Goal: Communication & Community: Ask a question

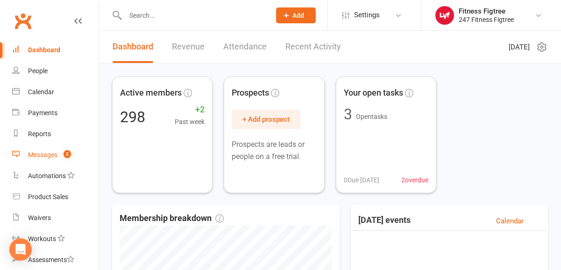
click at [52, 154] on div "Messages" at bounding box center [42, 154] width 29 height 7
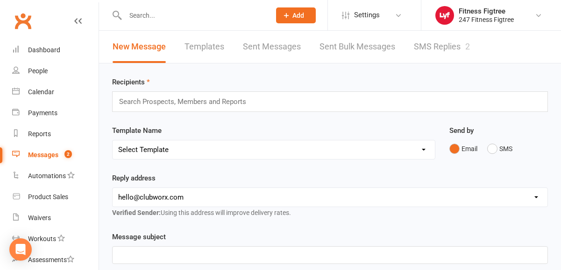
click at [447, 51] on link "SMS Replies 2" at bounding box center [442, 47] width 56 height 32
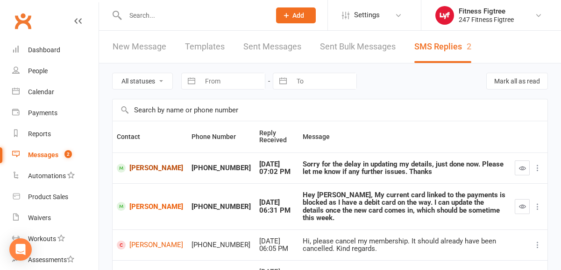
click at [141, 172] on link "[PERSON_NAME]" at bounding box center [150, 168] width 66 height 9
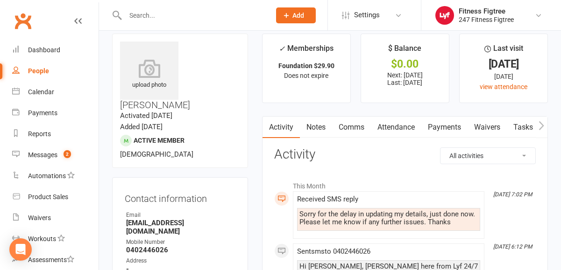
scroll to position [10, 0]
click at [450, 122] on link "Payments" at bounding box center [444, 127] width 46 height 21
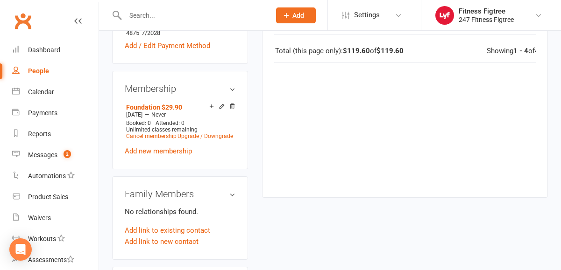
scroll to position [439, 0]
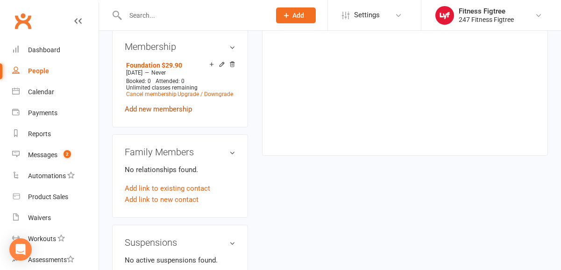
click at [166, 105] on link "Add new membership" at bounding box center [158, 109] width 67 height 8
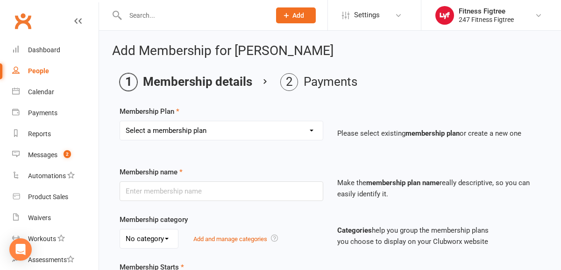
click at [232, 128] on select "Select a membership plan Create new Membership Plan Youth $33.90 Youth $29.90 F…" at bounding box center [221, 130] width 203 height 19
select select "14"
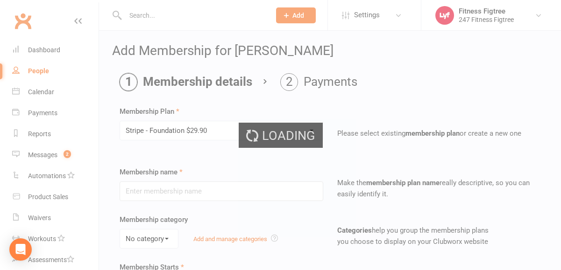
type input "Stripe - Foundation $29.90"
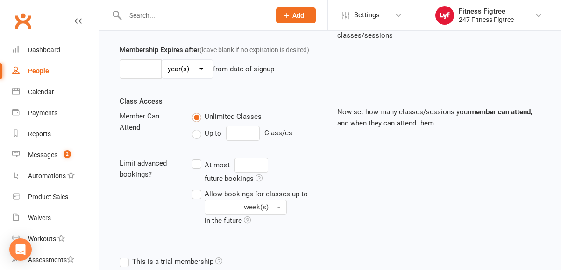
scroll to position [394, 0]
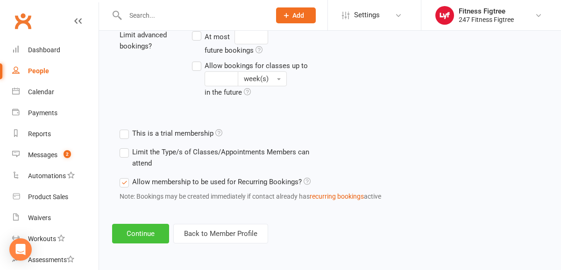
click at [154, 228] on button "Continue" at bounding box center [140, 234] width 57 height 20
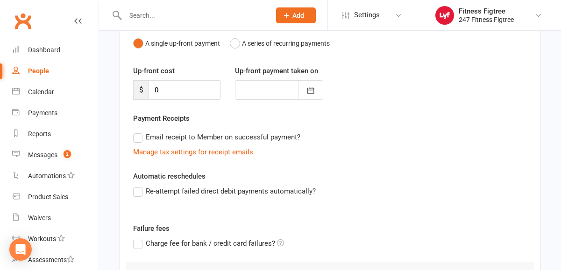
scroll to position [201, 0]
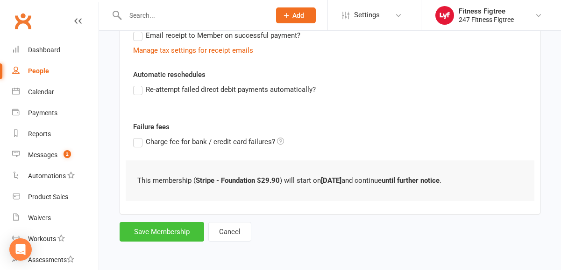
click at [149, 233] on button "Save Membership" at bounding box center [162, 232] width 85 height 20
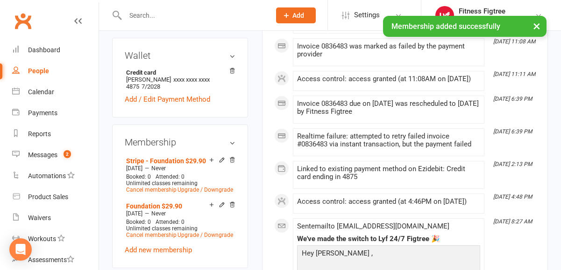
scroll to position [345, 0]
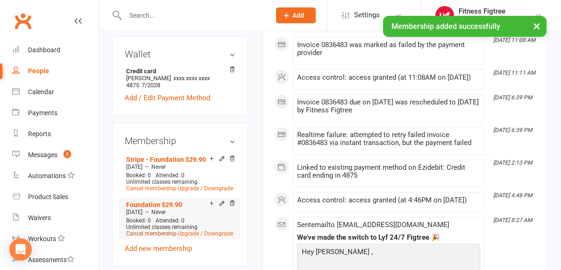
click at [155, 231] on link "Cancel membership" at bounding box center [151, 234] width 50 height 7
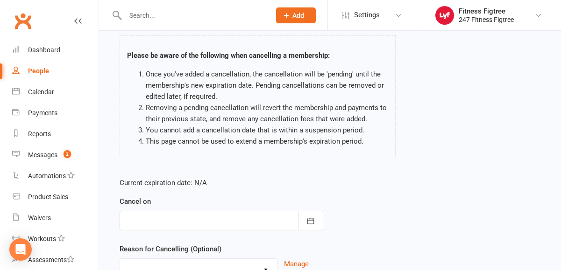
scroll to position [144, 0]
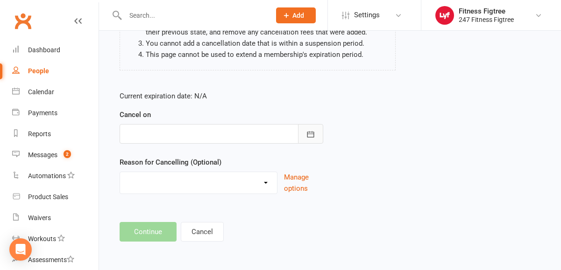
click at [313, 133] on icon "button" at bounding box center [310, 134] width 9 height 9
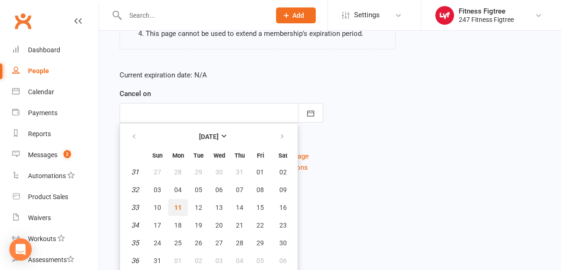
click at [173, 206] on button "11" at bounding box center [178, 207] width 20 height 17
type input "[DATE]"
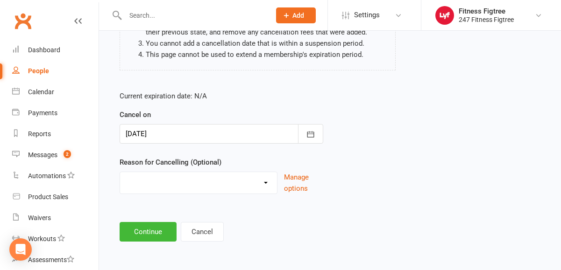
click at [238, 178] on select "Holiday Injury Moving Stripe Migration The Great Migration Other reason" at bounding box center [198, 181] width 157 height 19
select select "3"
click at [163, 230] on button "Continue" at bounding box center [148, 232] width 57 height 20
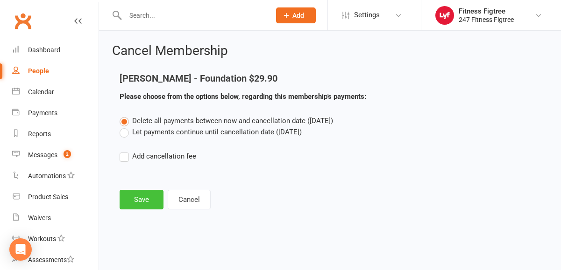
click at [140, 196] on button "Save" at bounding box center [142, 200] width 44 height 20
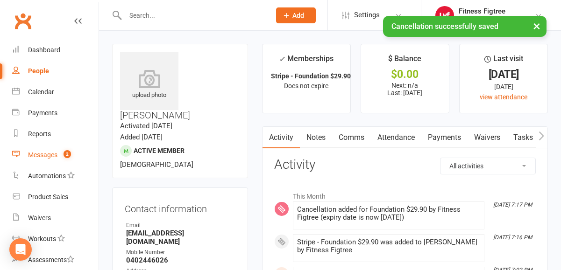
click at [51, 155] on div "Messages" at bounding box center [42, 154] width 29 height 7
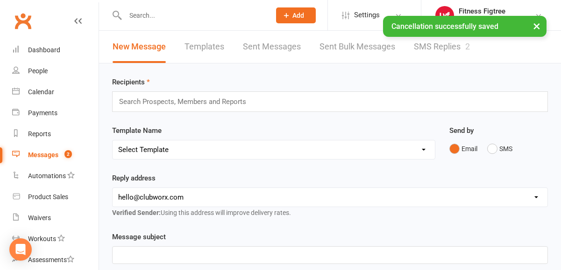
click at [451, 53] on link "SMS Replies 2" at bounding box center [442, 47] width 56 height 32
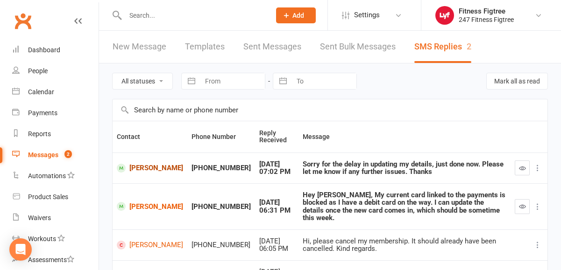
click at [153, 164] on link "[PERSON_NAME]" at bounding box center [150, 168] width 66 height 9
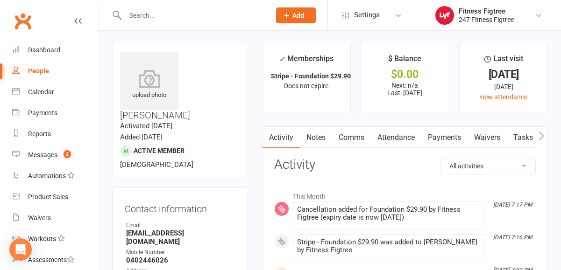
click at [360, 136] on link "Comms" at bounding box center [351, 137] width 39 height 21
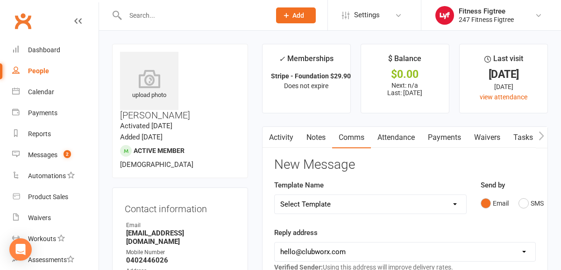
click at [534, 207] on button "SMS" at bounding box center [530, 204] width 25 height 18
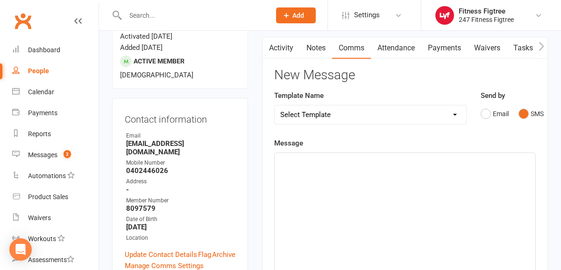
scroll to position [92, 0]
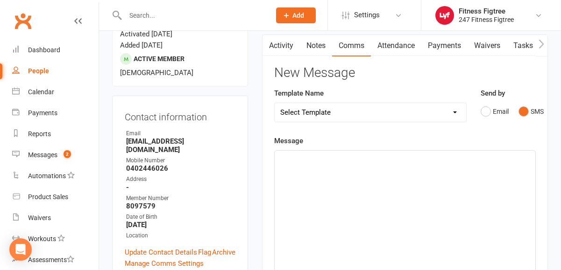
click at [474, 179] on div "﻿" at bounding box center [405, 221] width 261 height 140
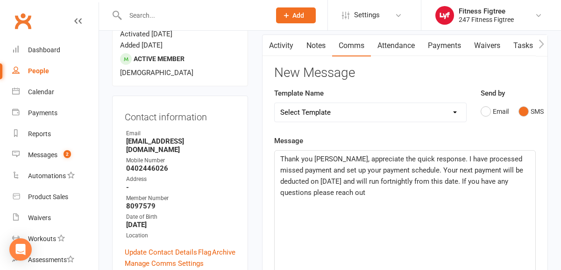
click at [342, 155] on span "Thank you [PERSON_NAME], appreciate the quick response. I have processed missed…" at bounding box center [402, 176] width 245 height 42
drag, startPoint x: 441, startPoint y: 158, endPoint x: 381, endPoint y: 159, distance: 60.3
click at [381, 159] on span "Thank you [PERSON_NAME], I appreciate the quick response. I have processed miss…" at bounding box center [404, 176] width 248 height 42
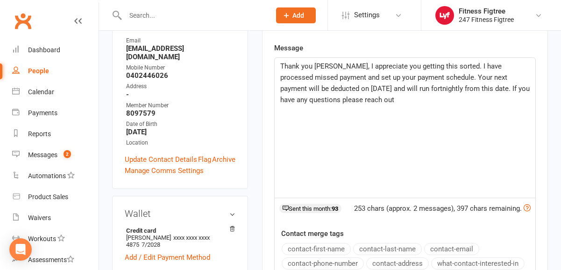
scroll to position [184, 0]
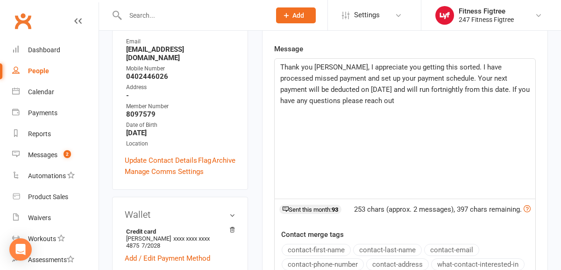
click at [400, 106] on div "Thank you [PERSON_NAME], I appreciate you getting this sorted. I have processed…" at bounding box center [405, 129] width 261 height 140
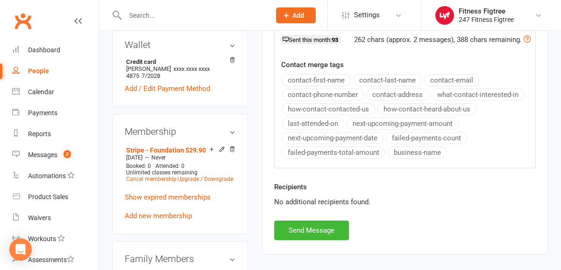
scroll to position [372, 0]
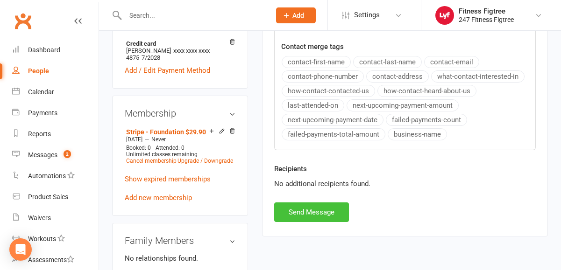
click at [293, 220] on button "Send Message" at bounding box center [311, 213] width 75 height 20
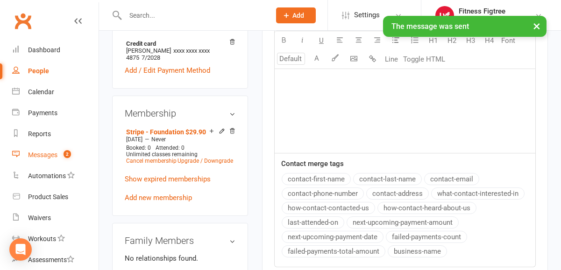
click at [45, 153] on div "Messages" at bounding box center [42, 154] width 29 height 7
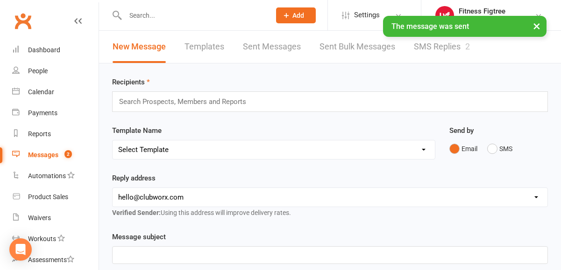
click at [457, 57] on link "SMS Replies 2" at bounding box center [442, 47] width 56 height 32
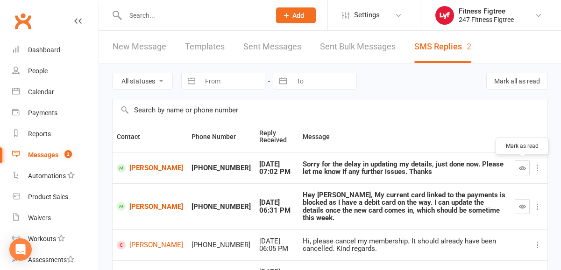
click at [528, 173] on button "button" at bounding box center [522, 168] width 15 height 15
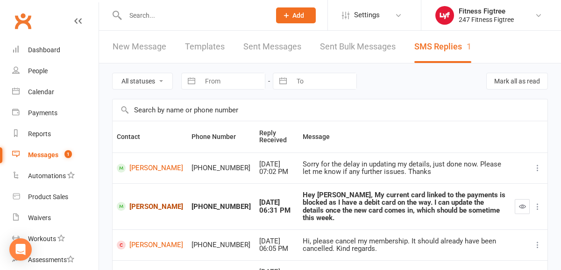
click at [158, 203] on link "[PERSON_NAME]" at bounding box center [150, 206] width 66 height 9
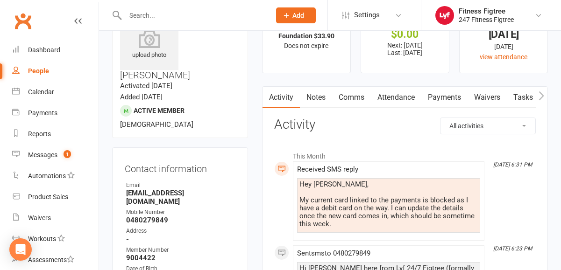
scroll to position [83, 0]
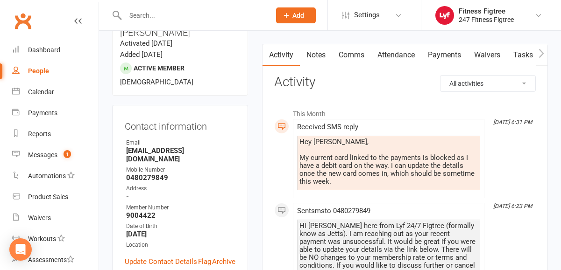
click at [342, 65] on link "Comms" at bounding box center [351, 54] width 39 height 21
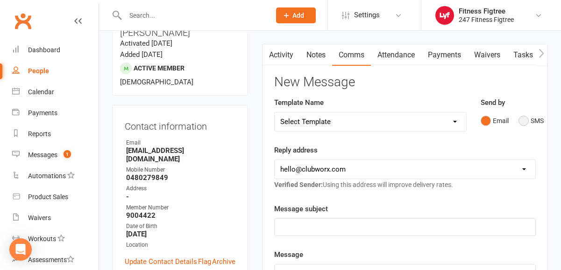
click at [532, 119] on button "SMS" at bounding box center [530, 121] width 25 height 18
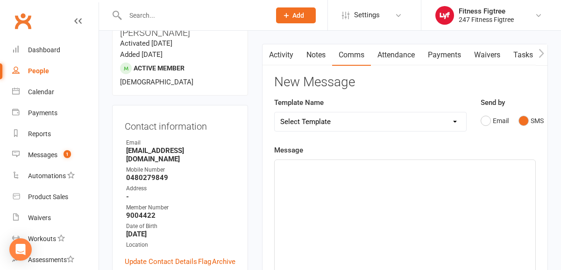
click at [307, 246] on div "﻿" at bounding box center [405, 230] width 261 height 140
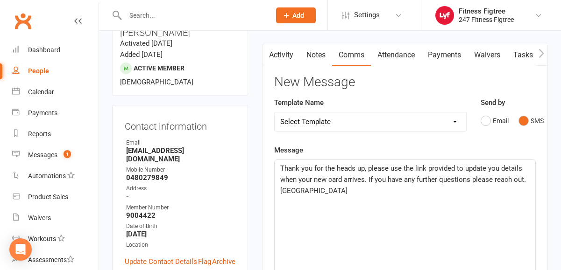
scroll to position [108, 0]
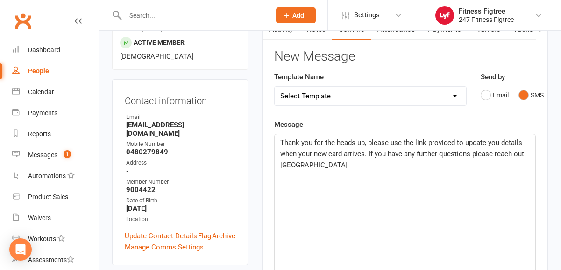
click at [530, 152] on div "Thank you for the heads up, please use the link provided to update you details …" at bounding box center [405, 205] width 261 height 140
click at [527, 153] on span "Thank you for the heads up, please use the link provided to update you details …" at bounding box center [405, 154] width 251 height 31
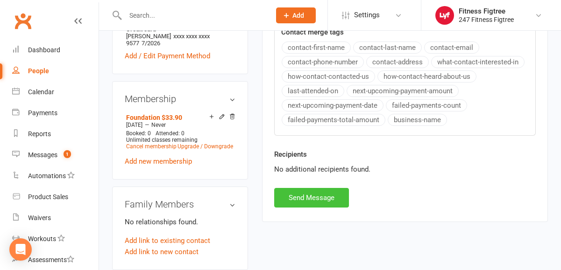
click at [319, 203] on button "Send Message" at bounding box center [311, 198] width 75 height 20
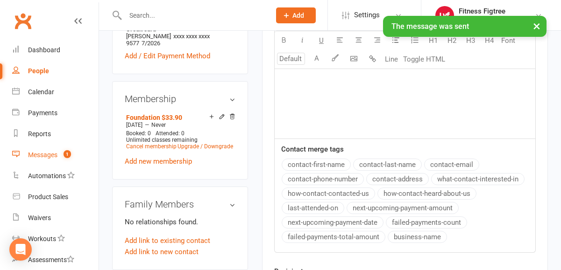
click at [42, 158] on div "Messages" at bounding box center [42, 154] width 29 height 7
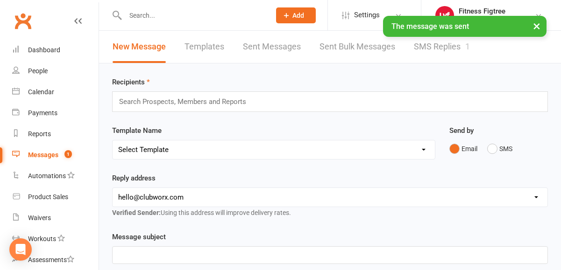
click at [454, 50] on link "SMS Replies 1" at bounding box center [442, 47] width 56 height 32
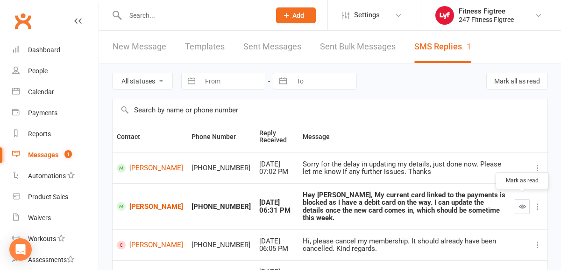
click at [520, 203] on icon "button" at bounding box center [522, 206] width 7 height 7
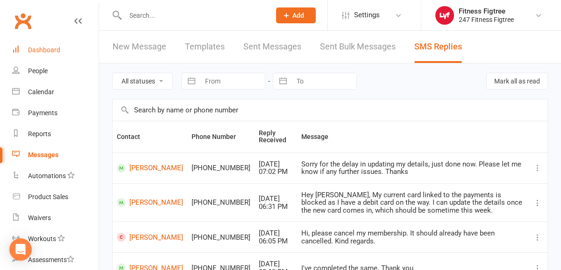
click at [46, 51] on div "Dashboard" at bounding box center [44, 49] width 32 height 7
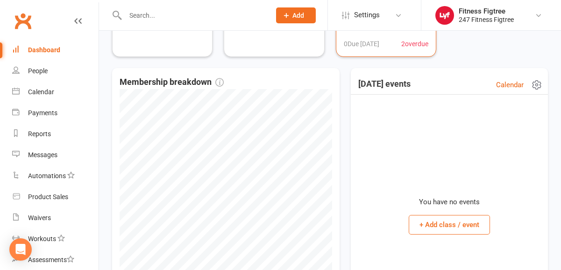
scroll to position [124, 0]
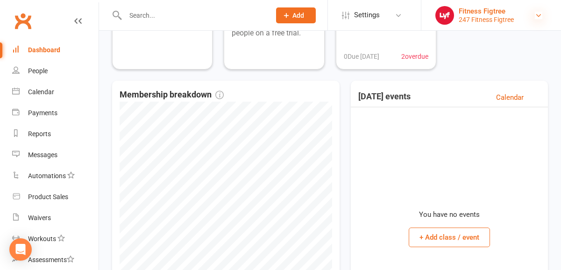
click at [536, 15] on icon at bounding box center [538, 15] width 7 height 7
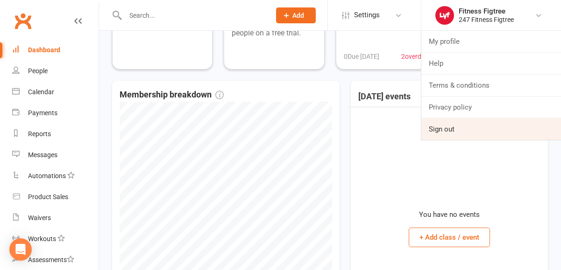
click at [489, 129] on link "Sign out" at bounding box center [491, 129] width 140 height 21
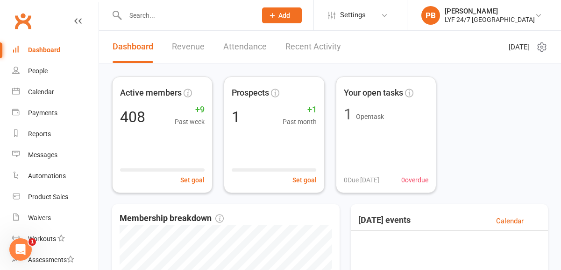
click at [132, 18] on input "text" at bounding box center [186, 15] width 128 height 13
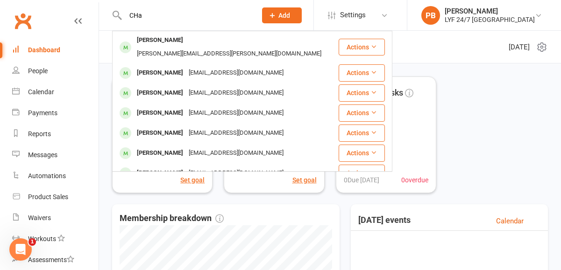
type input "CHa"
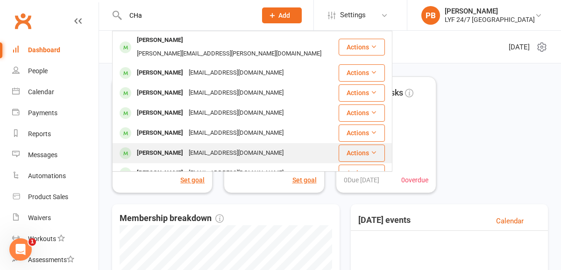
click at [159, 147] on div "Charlotte Blake" at bounding box center [160, 154] width 52 height 14
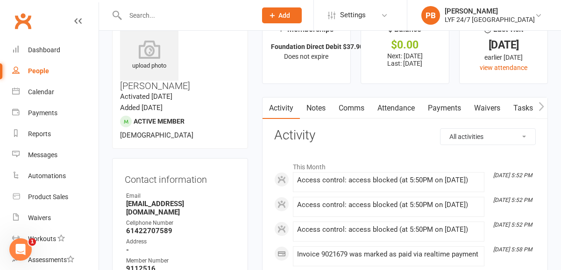
scroll to position [32, 0]
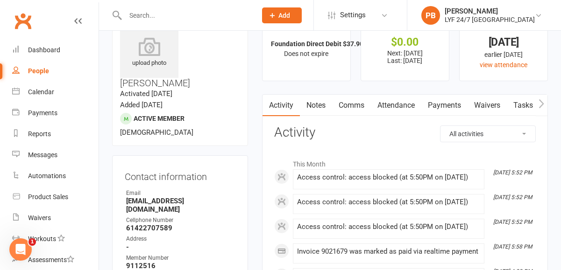
click at [441, 104] on link "Payments" at bounding box center [444, 105] width 46 height 21
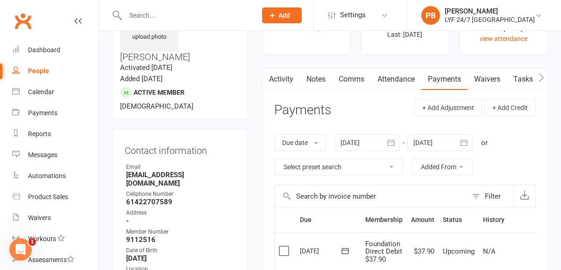
scroll to position [22, 0]
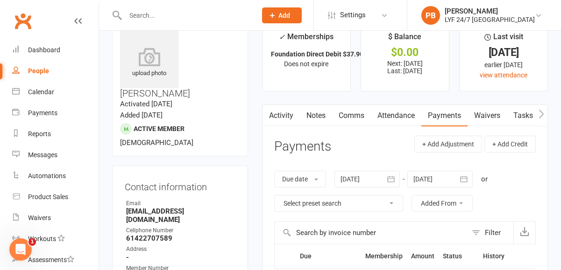
click at [359, 175] on div at bounding box center [366, 179] width 65 height 17
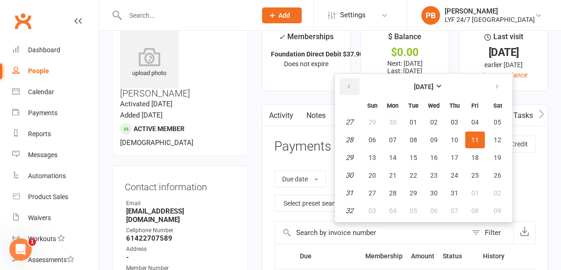
click at [350, 87] on icon "button" at bounding box center [349, 86] width 7 height 7
click at [350, 83] on icon "button" at bounding box center [349, 86] width 7 height 7
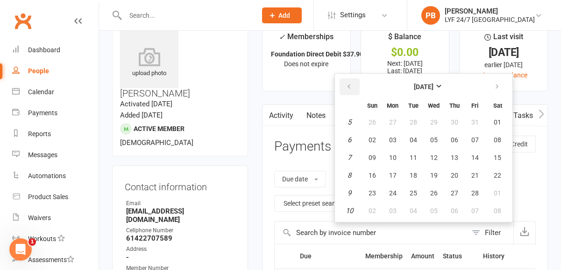
click at [350, 83] on icon "button" at bounding box center [349, 86] width 7 height 7
click at [425, 123] on table "January 2025 Sun Mon Tue Wed Thu Fri Sat 1 29 30 31 01 02 03 04 2 05 06 07 08 0…" at bounding box center [424, 148] width 174 height 145
click at [433, 126] on button "01" at bounding box center [434, 122] width 20 height 17
type input "01 Jan 2025"
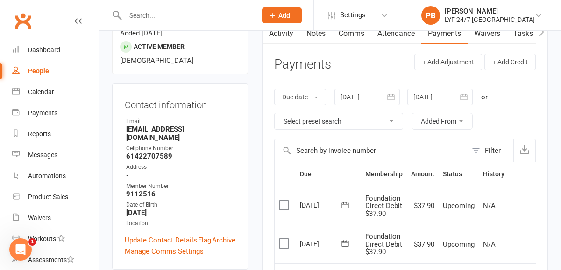
scroll to position [0, 0]
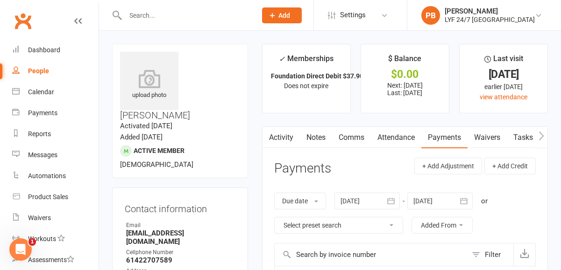
click at [441, 140] on link "Payments" at bounding box center [444, 137] width 46 height 21
click at [397, 135] on link "Attendance" at bounding box center [396, 137] width 50 height 21
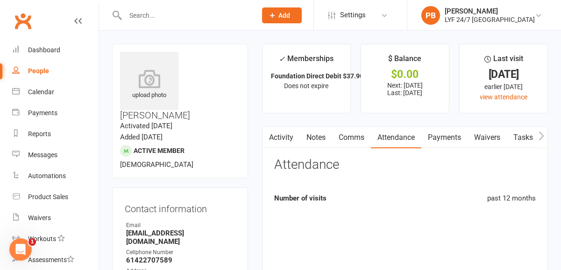
click at [343, 135] on link "Comms" at bounding box center [351, 137] width 39 height 21
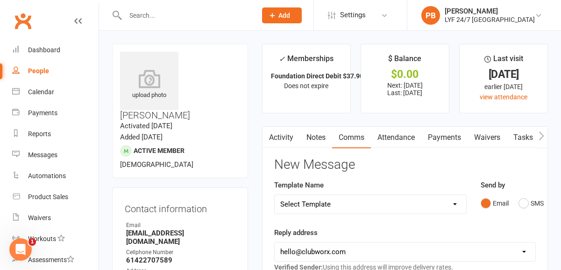
click at [494, 143] on link "Waivers" at bounding box center [487, 137] width 39 height 21
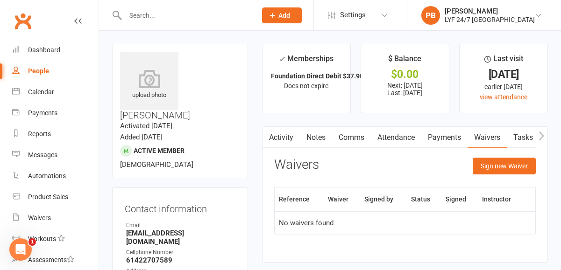
click at [306, 136] on link "Notes" at bounding box center [316, 137] width 32 height 21
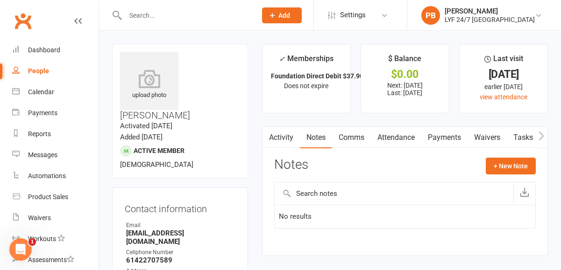
click at [275, 138] on link "Activity" at bounding box center [280, 137] width 37 height 21
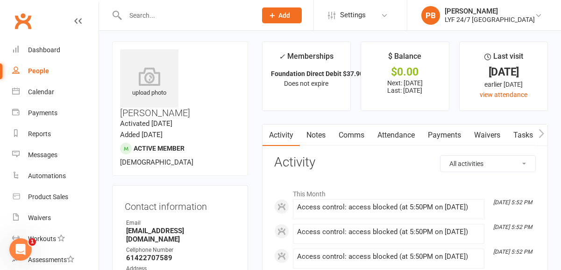
scroll to position [10, 0]
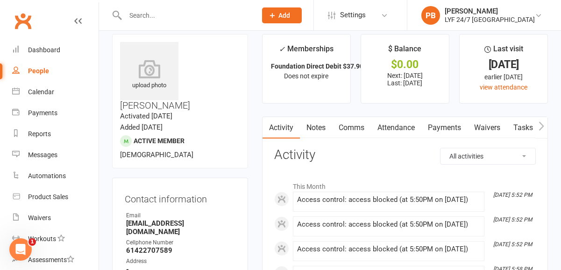
click at [445, 130] on link "Payments" at bounding box center [444, 127] width 46 height 21
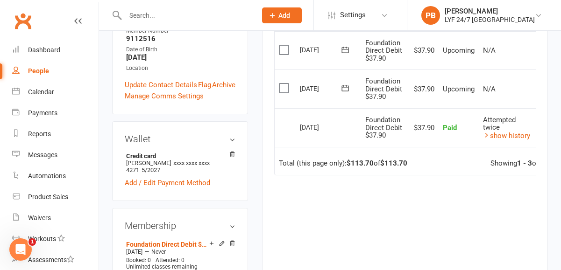
scroll to position [268, 0]
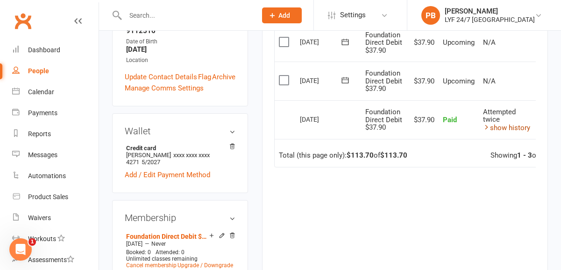
click at [503, 128] on link "show history" at bounding box center [506, 128] width 47 height 8
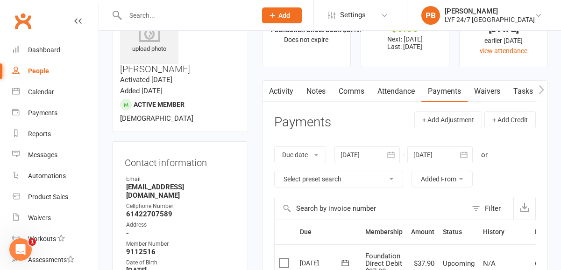
scroll to position [0, 0]
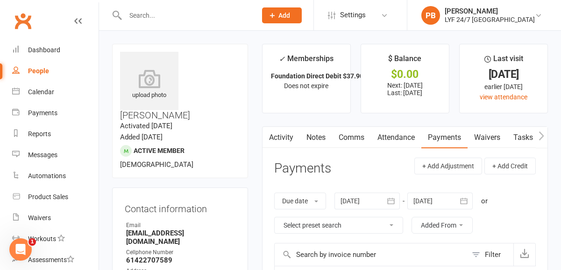
click at [439, 140] on link "Payments" at bounding box center [444, 137] width 46 height 21
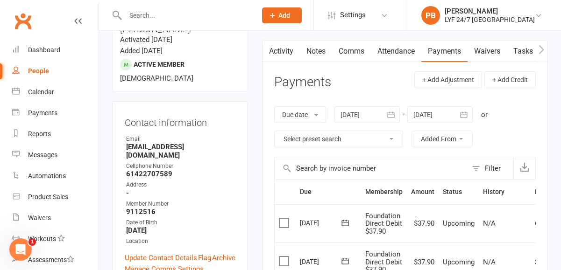
scroll to position [0, 174]
click at [451, 51] on link "Access Control" at bounding box center [456, 51] width 62 height 21
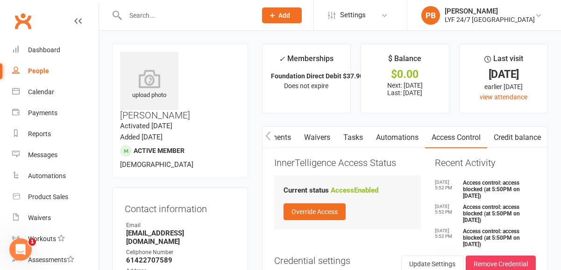
click at [459, 136] on link "Access Control" at bounding box center [456, 137] width 62 height 21
click at [441, 135] on link "Payments" at bounding box center [444, 137] width 46 height 21
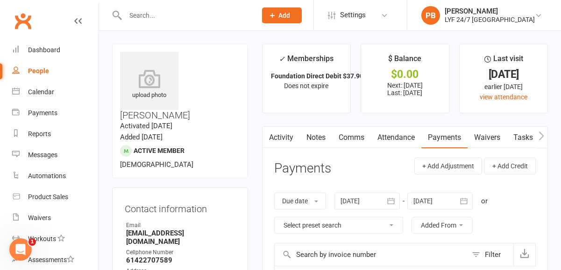
click at [20, 247] on icon "Open Intercom Messenger" at bounding box center [20, 249] width 15 height 15
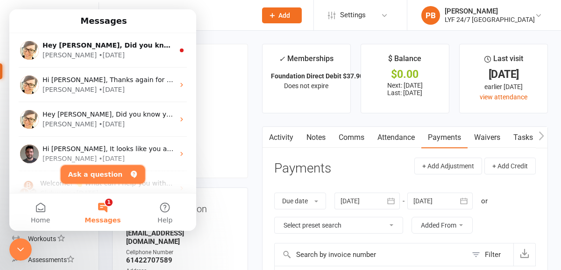
click at [106, 171] on button "Ask a question" at bounding box center [103, 174] width 85 height 19
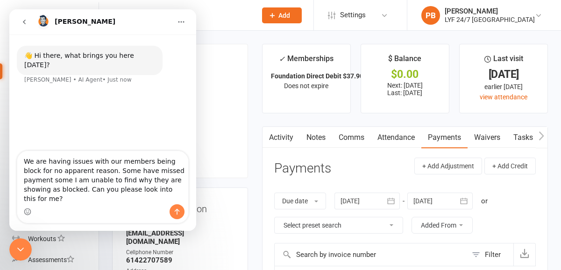
type textarea "We are having issues with our members being block for no apparent reason. Some …"
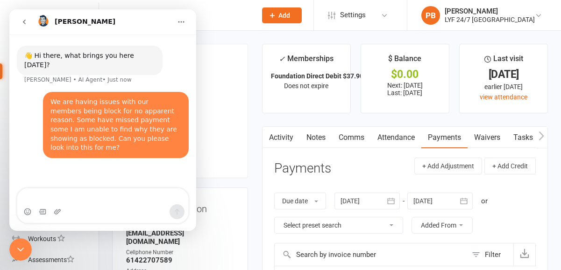
type textarea "A"
type textarea "Al"
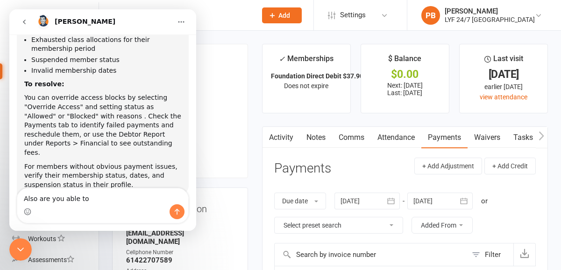
scroll to position [285, 0]
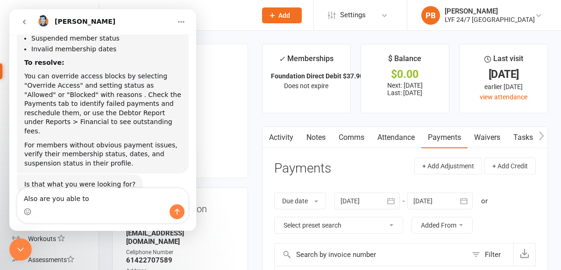
drag, startPoint x: 93, startPoint y: 190, endPoint x: 50, endPoint y: 194, distance: 44.2
click at [49, 194] on textarea "Also are you able to" at bounding box center [102, 197] width 171 height 16
drag, startPoint x: 101, startPoint y: 199, endPoint x: 24, endPoint y: 197, distance: 76.6
click at [24, 197] on textarea "Also are you able to" at bounding box center [102, 197] width 171 height 16
type textarea "n"
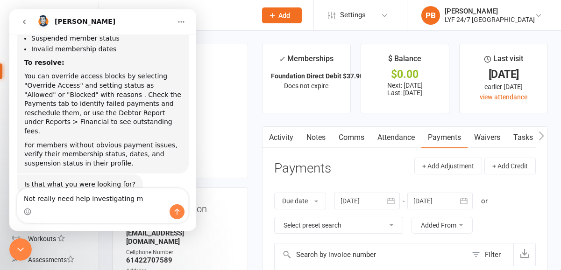
type textarea "Not really need help investigating"
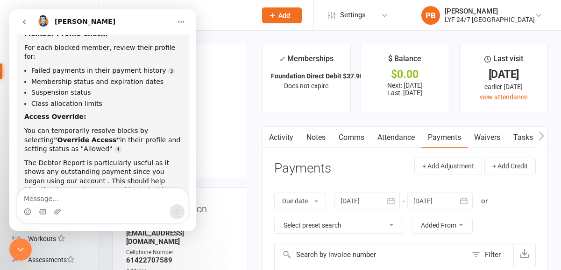
scroll to position [601, 0]
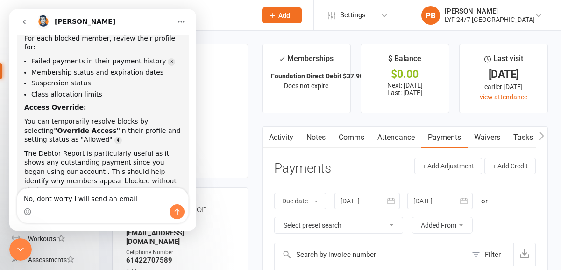
type textarea "No, dont worry I will send an email"
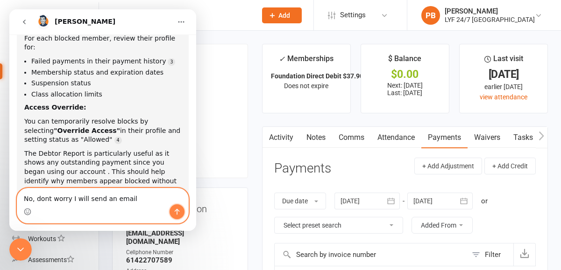
drag, startPoint x: 177, startPoint y: 215, endPoint x: 211, endPoint y: 225, distance: 34.5
click at [177, 215] on icon "Send a message…" at bounding box center [176, 211] width 7 height 7
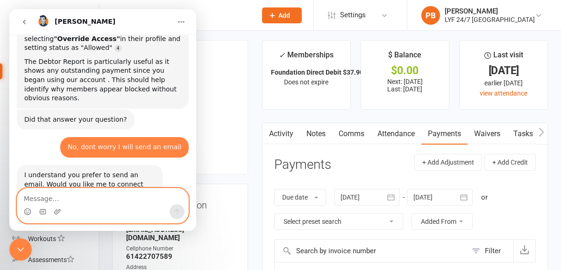
scroll to position [2, 0]
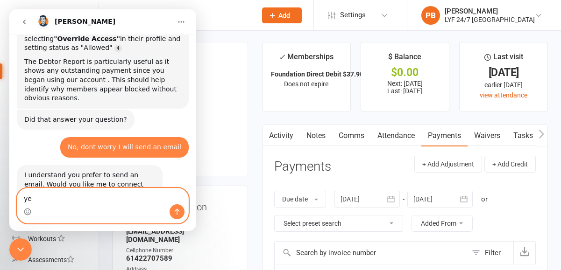
type textarea "y"
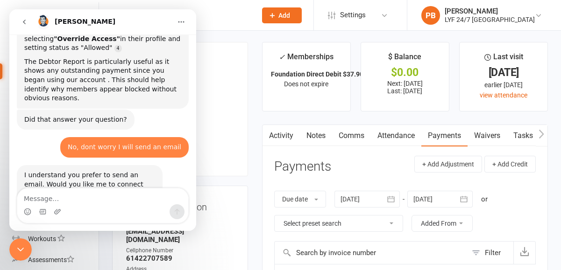
click at [21, 22] on icon "go back" at bounding box center [24, 21] width 7 height 7
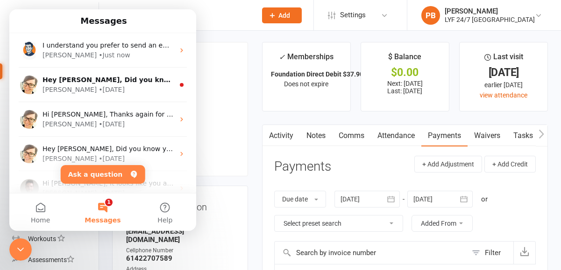
scroll to position [452, 0]
click at [99, 217] on span "Messages" at bounding box center [103, 220] width 36 height 7
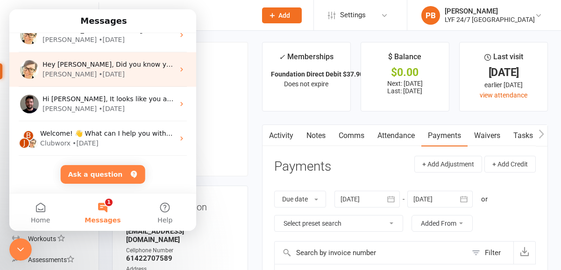
scroll to position [0, 0]
